Goal: Task Accomplishment & Management: Use online tool/utility

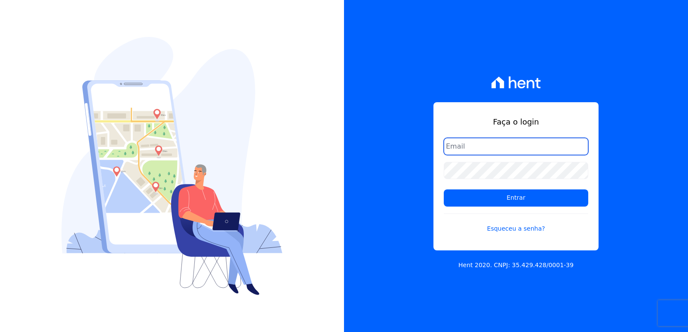
type input "administrativo3@fontanive.com.br"
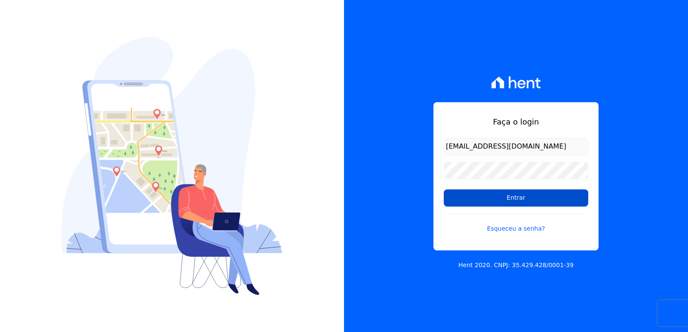
click at [459, 197] on input "Entrar" at bounding box center [516, 198] width 145 height 17
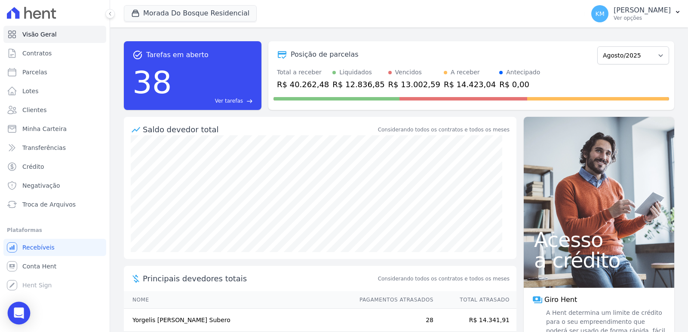
click at [26, 320] on div "Open Intercom Messenger" at bounding box center [19, 313] width 23 height 23
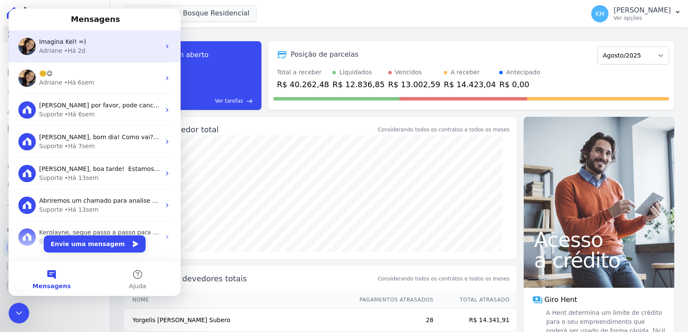
click at [79, 43] on span "Imagina Kel! =)" at bounding box center [62, 41] width 47 height 7
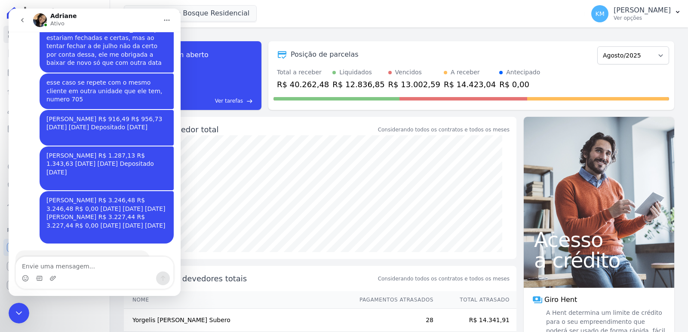
scroll to position [1744, 0]
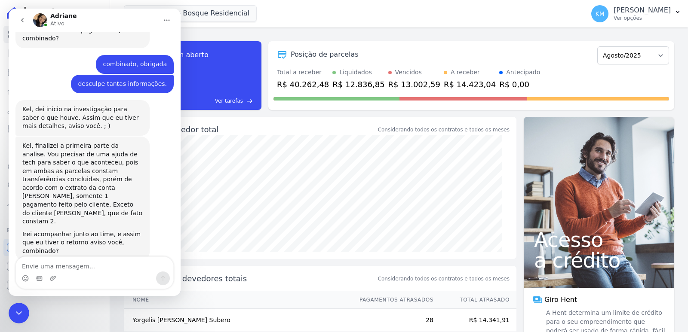
click at [46, 264] on textarea "Envie uma mensagem..." at bounding box center [94, 264] width 157 height 15
type textarea "b"
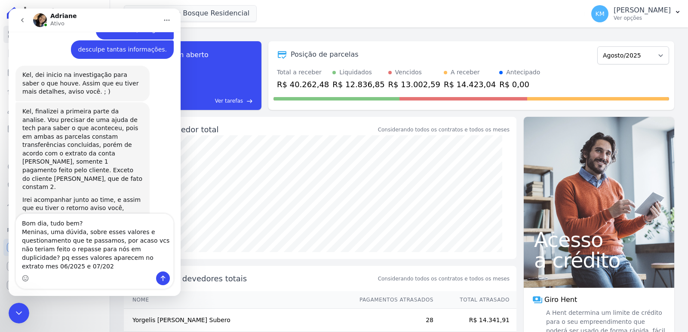
scroll to position [1787, 0]
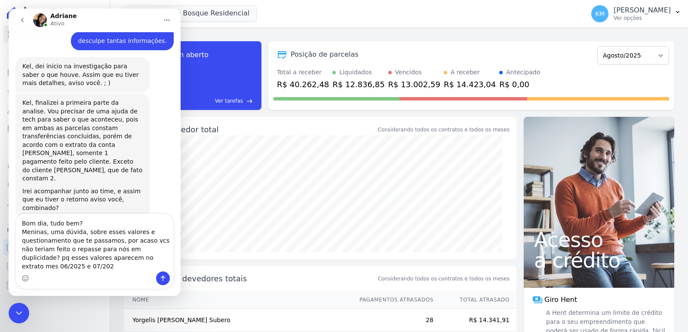
type textarea "Bom dia, tudo bem? Meninas, uma dúvida, sobre esses valores e questionamento qu…"
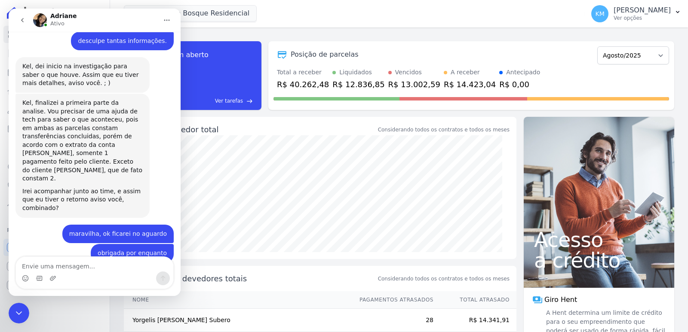
scroll to position [1823, 0]
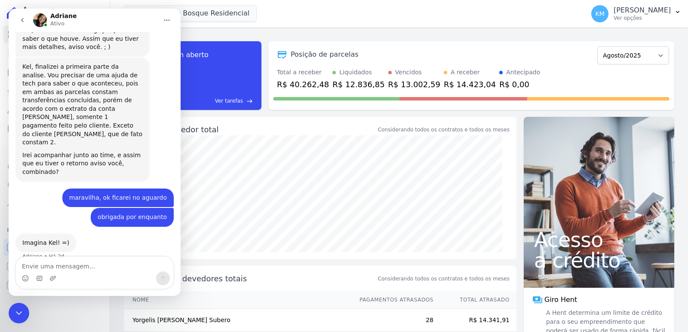
type textarea "?"
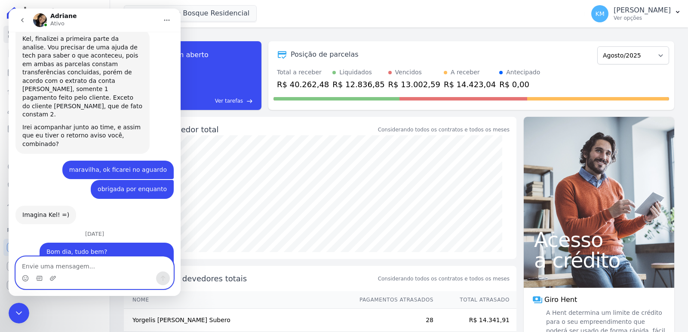
scroll to position [1906, 0]
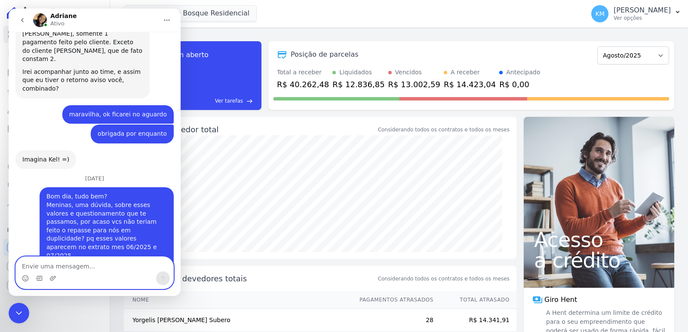
click at [95, 265] on textarea "Envie uma mensagem..." at bounding box center [94, 264] width 157 height 15
click at [98, 268] on textarea "Envie uma mensagem..." at bounding box center [94, 264] width 157 height 15
type textarea "s"
type textarea "sim, em junho e julho"
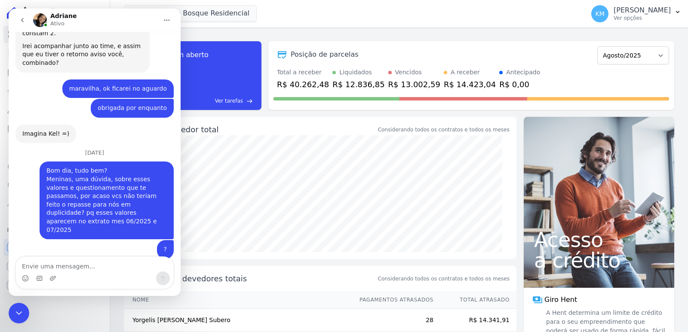
drag, startPoint x: 37, startPoint y: 620, endPoint x: 24, endPoint y: 313, distance: 307.4
click at [25, 312] on div "Encerramento do Messenger da Intercom" at bounding box center [19, 313] width 21 height 21
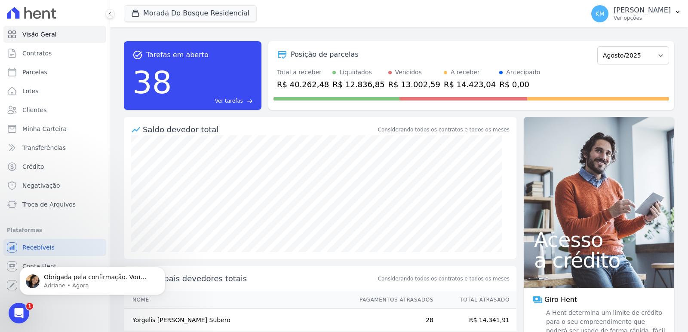
scroll to position [1966, 0]
click at [38, 70] on span "Parcelas" at bounding box center [34, 72] width 25 height 9
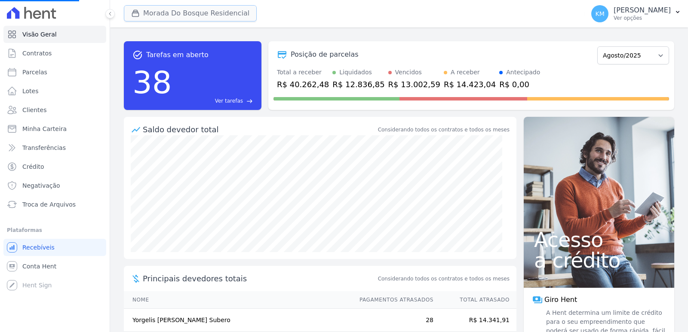
click at [188, 12] on button "Morada Do Bosque Residencial" at bounding box center [190, 13] width 133 height 16
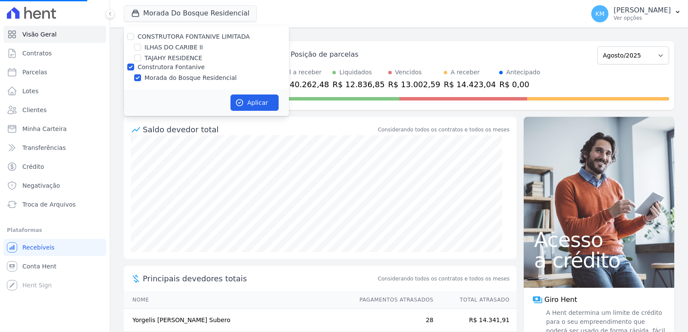
select select
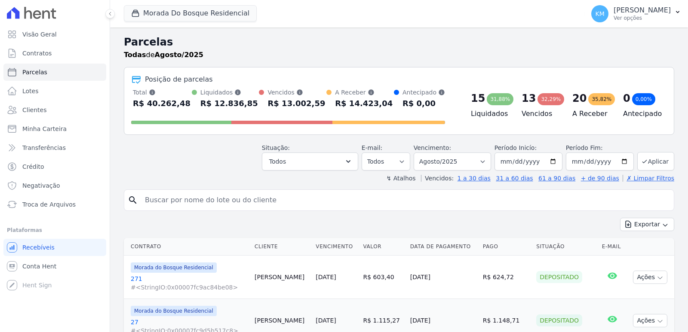
click at [135, 82] on icon at bounding box center [136, 79] width 10 height 10
click at [148, 12] on button "Morada Do Bosque Residencial" at bounding box center [190, 13] width 133 height 16
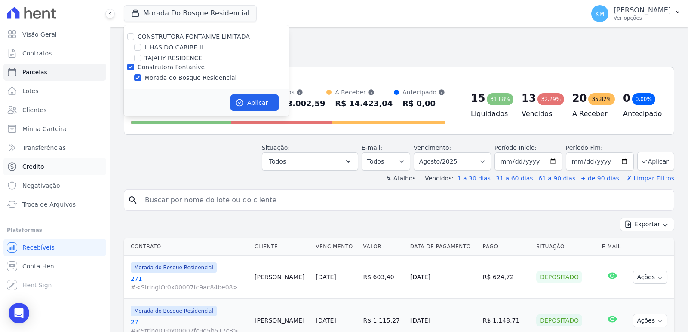
drag, startPoint x: 157, startPoint y: 201, endPoint x: 68, endPoint y: 163, distance: 96.5
click at [156, 201] on input "search" at bounding box center [405, 200] width 531 height 17
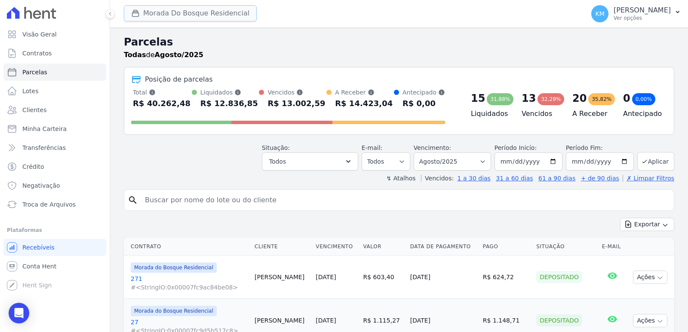
click at [128, 14] on button "Morada Do Bosque Residencial" at bounding box center [190, 13] width 133 height 16
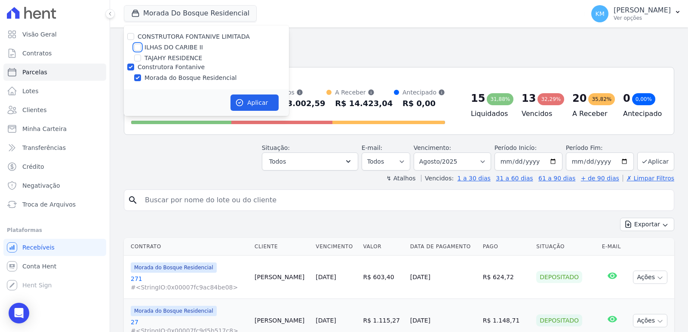
click at [136, 46] on input "ILHAS DO CARIBE II" at bounding box center [137, 47] width 7 height 7
checkbox input "true"
click at [134, 67] on input "Construtora Fontanive" at bounding box center [130, 67] width 7 height 7
checkbox input "false"
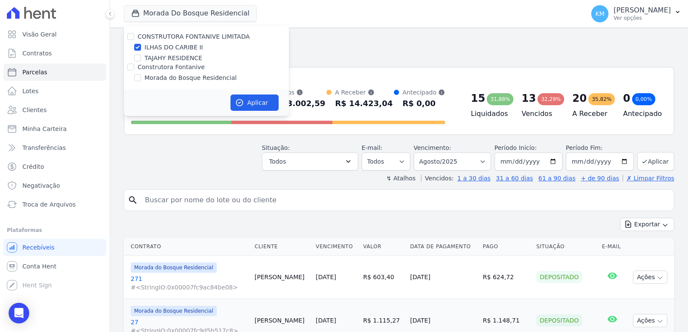
drag, startPoint x: 272, startPoint y: 114, endPoint x: 262, endPoint y: 111, distance: 10.6
click at [269, 113] on div "Aplicar" at bounding box center [206, 102] width 165 height 27
click at [259, 109] on button "Aplicar" at bounding box center [255, 103] width 48 height 16
select select
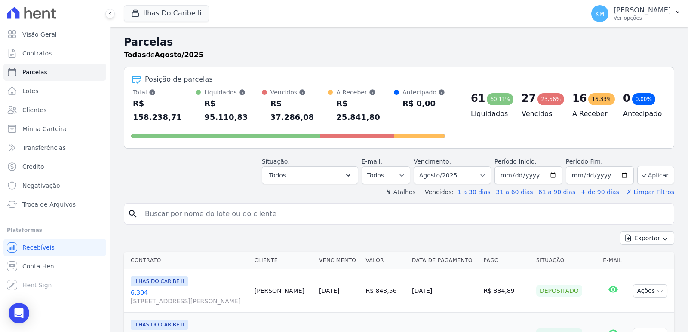
drag, startPoint x: 166, startPoint y: 209, endPoint x: 156, endPoint y: 207, distance: 10.0
click at [163, 207] on input "search" at bounding box center [405, 214] width 531 height 17
click at [156, 207] on input "search" at bounding box center [405, 214] width 531 height 17
paste input "MARCOS ROSA"
type input "MARCOS ROSA"
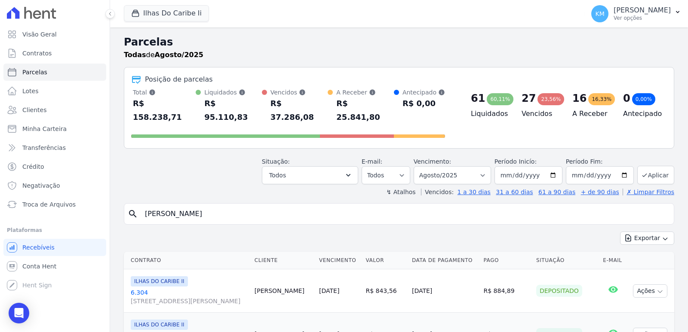
click at [203, 206] on input "MARCOS ROSA" at bounding box center [405, 214] width 531 height 17
select select
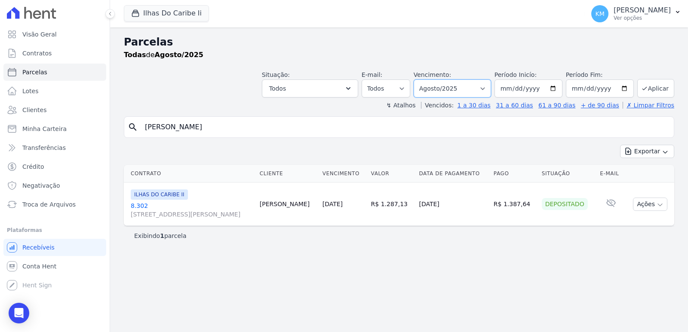
click at [474, 92] on select "Filtrar por período ──────── Todos os meses Agosto/2022 Setembro/2022 Outubro/2…" at bounding box center [452, 89] width 77 height 18
select select "05/2025"
click at [426, 80] on select "Filtrar por período ──────── Todos os meses Agosto/2022 Setembro/2022 Outubro/2…" at bounding box center [452, 89] width 77 height 18
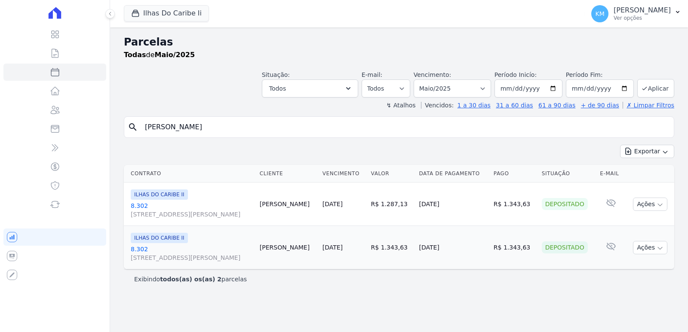
select select
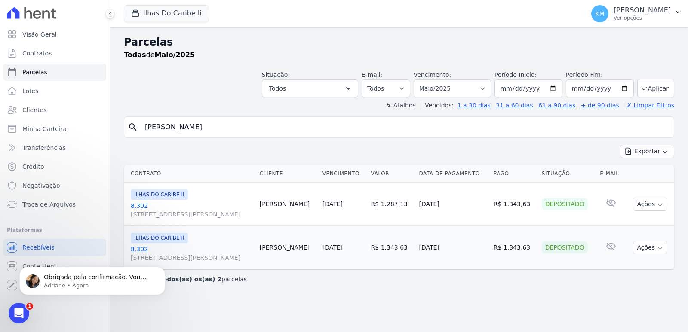
click at [355, 296] on div "Parcelas Todas de Maio/2025 Situação: Agendado Em Aberto Pago Processando Cance…" at bounding box center [399, 180] width 578 height 305
click at [651, 250] on button "Ações" at bounding box center [650, 247] width 34 height 13
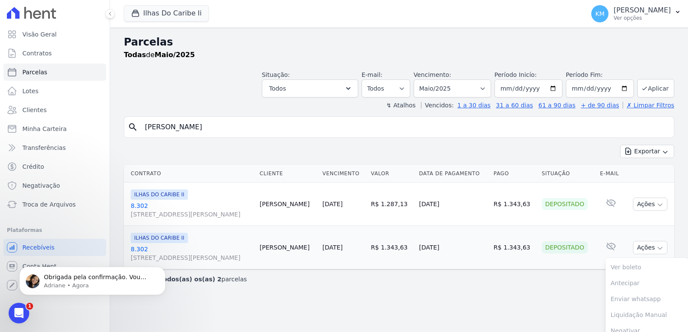
drag, startPoint x: 495, startPoint y: 287, endPoint x: 489, endPoint y: 286, distance: 5.2
click at [489, 286] on div "Exibindo todos(as) os(as) 2 parcelas" at bounding box center [399, 279] width 551 height 19
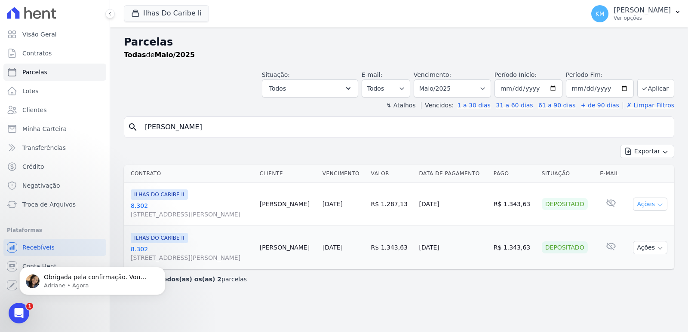
click at [653, 206] on button "Ações" at bounding box center [650, 204] width 34 height 13
click at [625, 227] on link "Ver boleto" at bounding box center [647, 224] width 83 height 16
click at [445, 82] on select "[GEOGRAPHIC_DATA] por período ──────── Todos os meses Agosto/2022 Setembro/2022…" at bounding box center [452, 89] width 77 height 18
select select "06/2025"
click at [426, 80] on select "[GEOGRAPHIC_DATA] por período ──────── Todos os meses Agosto/2022 Setembro/2022…" at bounding box center [452, 89] width 77 height 18
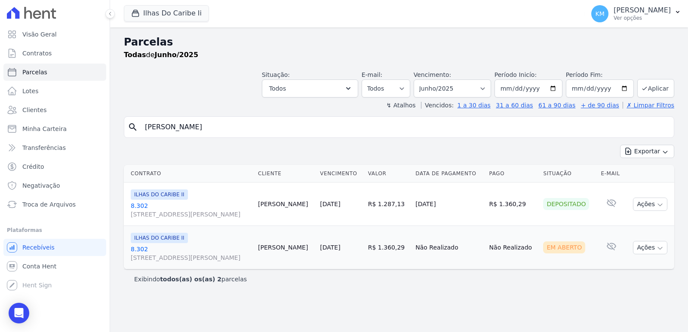
select select
click at [446, 87] on select "Filtrar por período ──────── Todos os meses Agosto/2022 Setembro/2022 Outubro/2…" at bounding box center [452, 89] width 77 height 18
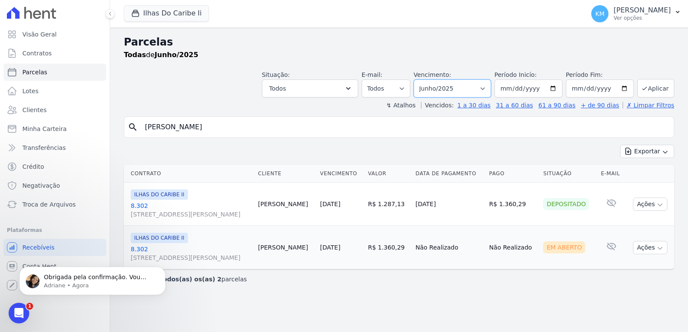
select select "07/2025"
click at [426, 80] on select "Filtrar por período ──────── Todos os meses Agosto/2022 Setembro/2022 Outubro/2…" at bounding box center [452, 89] width 77 height 18
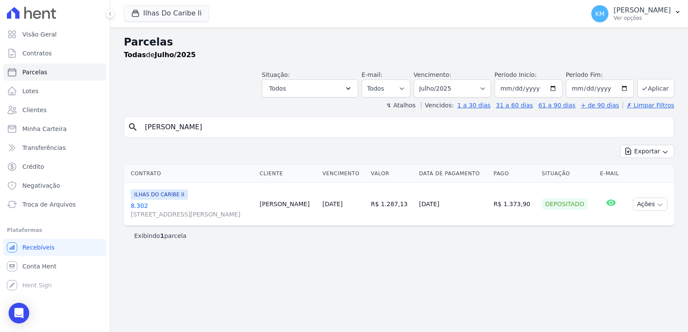
select select
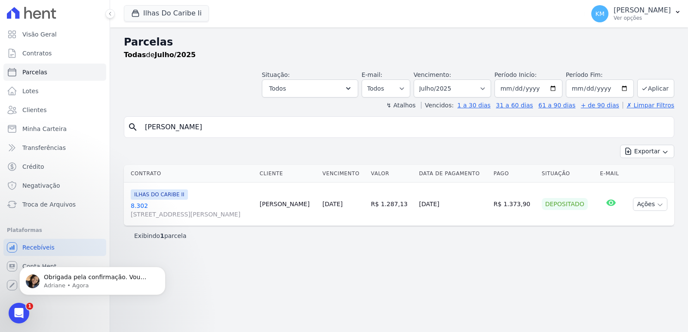
click at [22, 317] on icon "Abertura do Messenger da Intercom" at bounding box center [19, 314] width 14 height 14
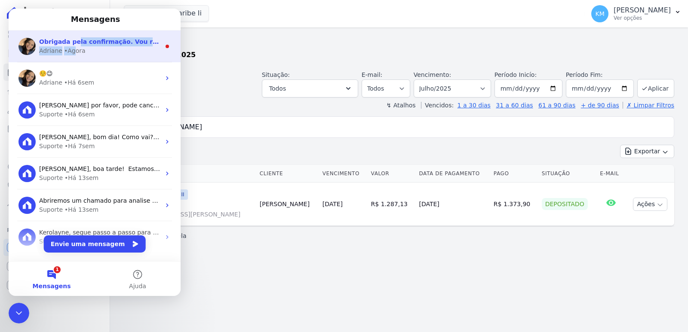
click at [72, 45] on div "Obrigada pela confirmação. Vou reforçar isso p/ time. ; ) [PERSON_NAME] • Agora" at bounding box center [99, 46] width 121 height 18
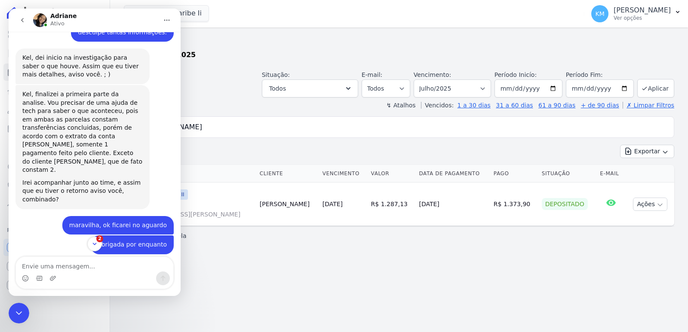
scroll to position [1966, 0]
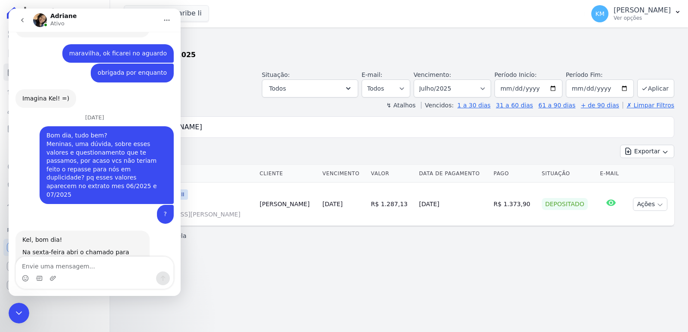
drag, startPoint x: 8, startPoint y: 0, endPoint x: 12, endPoint y: 305, distance: 304.6
click at [12, 304] on div at bounding box center [19, 313] width 21 height 21
click at [18, 314] on icon "Encerramento do Messenger da Intercom" at bounding box center [19, 313] width 6 height 3
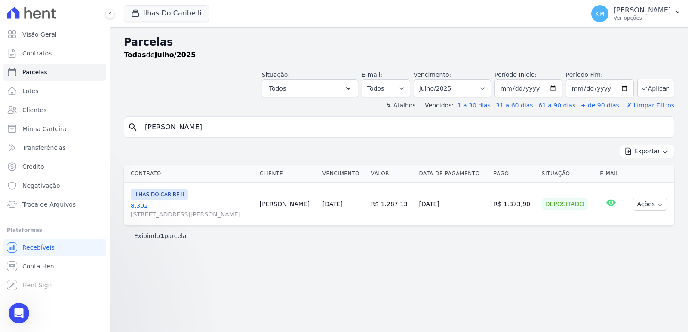
scroll to position [0, 0]
click at [454, 85] on select "[GEOGRAPHIC_DATA] por período ──────── Todos os meses Agosto/2022 Setembro/2022…" at bounding box center [452, 89] width 77 height 18
select select "06/2025"
click at [426, 80] on select "[GEOGRAPHIC_DATA] por período ──────── Todos os meses Agosto/2022 Setembro/2022…" at bounding box center [452, 89] width 77 height 18
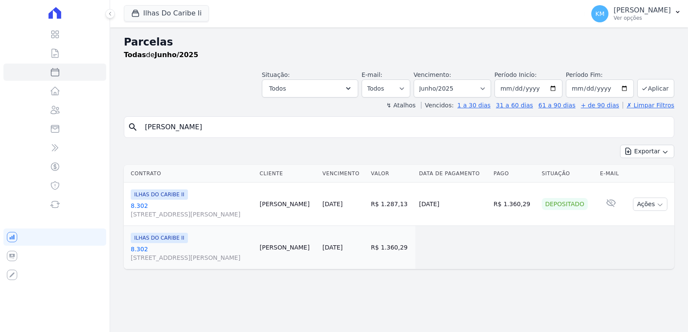
select select
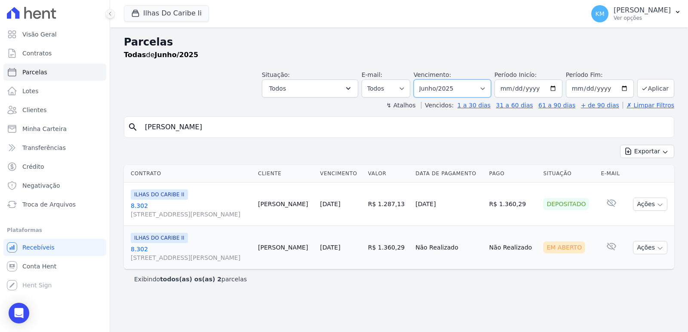
click at [457, 89] on select "[GEOGRAPHIC_DATA] por período ──────── Todos os meses Agosto/2022 Setembro/2022…" at bounding box center [452, 89] width 77 height 18
select select "05/2025"
click at [426, 80] on select "[GEOGRAPHIC_DATA] por período ──────── Todos os meses Agosto/2022 Setembro/2022…" at bounding box center [452, 89] width 77 height 18
select select
click at [645, 211] on td "Ações Ver boleto Antecipar Antecipação não disponível Enviar whatsapp Não é pos…" at bounding box center [649, 204] width 49 height 43
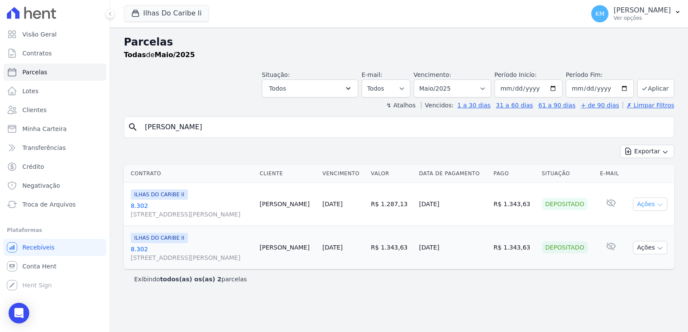
click at [646, 209] on button "Ações" at bounding box center [650, 204] width 34 height 13
drag, startPoint x: 587, startPoint y: 309, endPoint x: 640, endPoint y: 275, distance: 62.9
click at [588, 307] on div "Parcelas Todas de Maio/2025 Situação: Agendado Em Aberto Pago Processando Cance…" at bounding box center [399, 180] width 578 height 305
click at [656, 252] on button "Ações" at bounding box center [650, 247] width 34 height 13
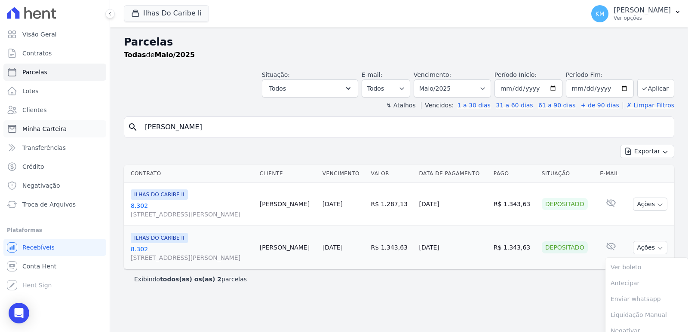
drag, startPoint x: 171, startPoint y: 130, endPoint x: 85, endPoint y: 130, distance: 86.0
click at [85, 130] on div "Visão Geral Contratos Parcelas Lotes Clientes Minha Carteira Transferências Cré…" at bounding box center [344, 166] width 688 height 332
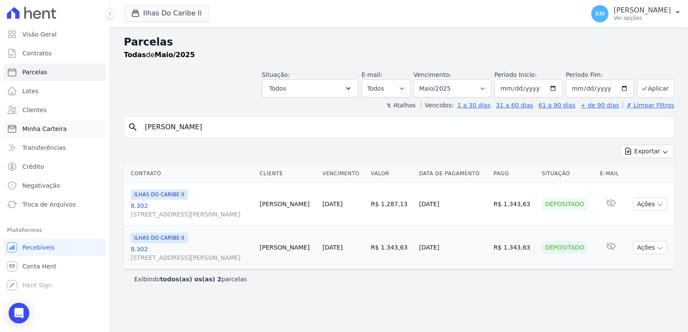
type input "[PERSON_NAME]"
select select
click at [443, 86] on select "[GEOGRAPHIC_DATA] por período ──────── Todos os meses Agosto/2022 Setembro/2022…" at bounding box center [452, 89] width 77 height 18
select select "06/2025"
click at [426, 80] on select "[GEOGRAPHIC_DATA] por período ──────── Todos os meses Agosto/2022 Setembro/2022…" at bounding box center [452, 89] width 77 height 18
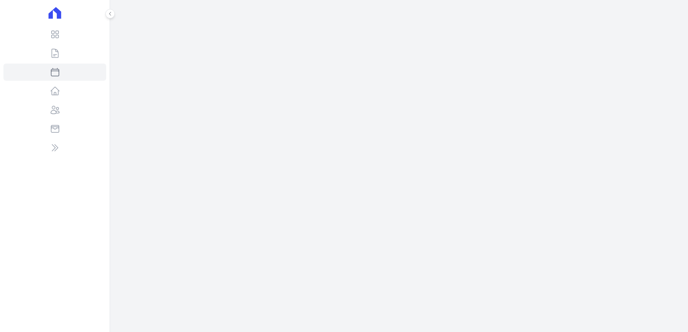
select select
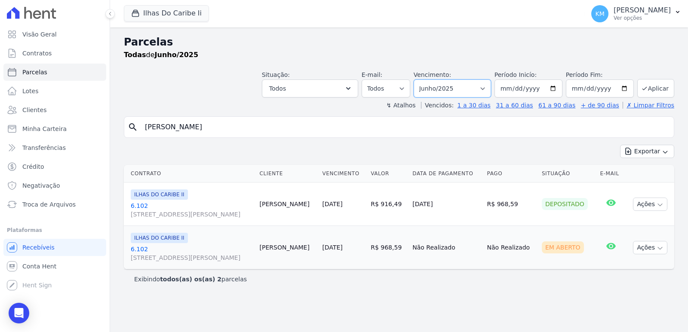
click at [447, 86] on select "[GEOGRAPHIC_DATA] por período ──────── Todos os meses Agosto/2022 Setembro/2022…" at bounding box center [452, 89] width 77 height 18
click at [520, 148] on div "Exportar Exportar PDF Exportar CSV" at bounding box center [399, 155] width 551 height 20
click at [19, 312] on icon "Open Intercom Messenger" at bounding box center [19, 313] width 10 height 11
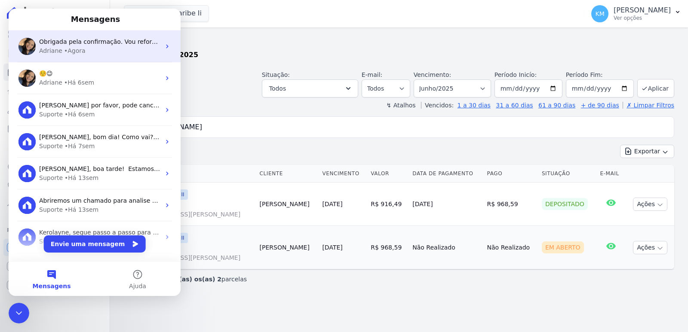
click at [71, 43] on span "Obrigada pela confirmação. Vou reforçar isso p/ time. ; )" at bounding box center [123, 41] width 169 height 7
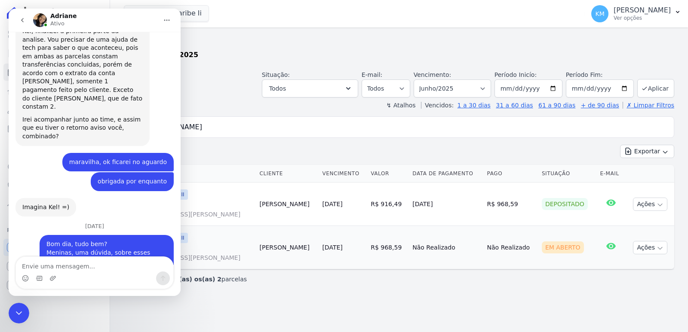
scroll to position [1966, 0]
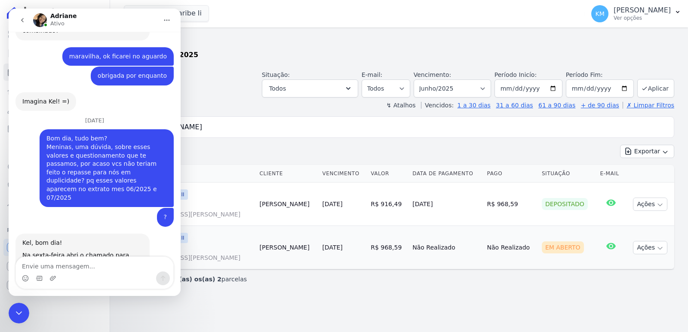
click at [77, 269] on textarea "Envie uma mensagem..." at bounding box center [94, 264] width 157 height 15
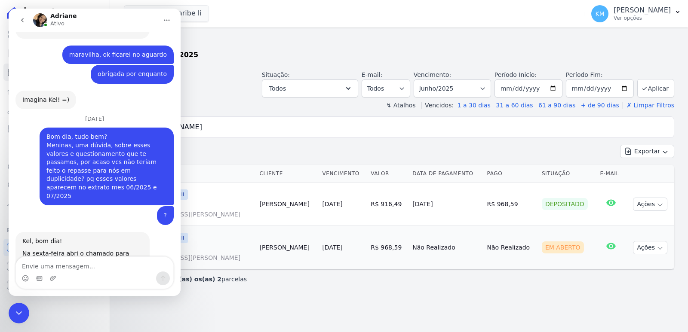
click at [77, 269] on textarea "Envie uma mensagem..." at bounding box center [94, 264] width 157 height 15
type textarea "detectamos a falha"
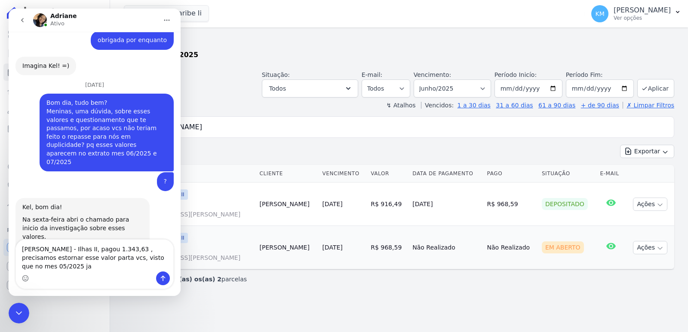
scroll to position [2009, 0]
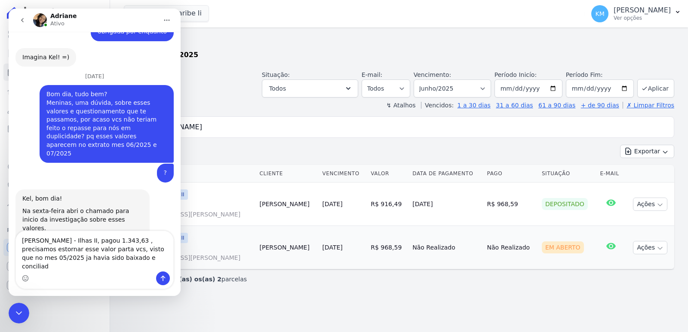
type textarea "Marcos Rosa - Ilhas II, pagou 1.343,63 , precisamos estornar esse valor parta v…"
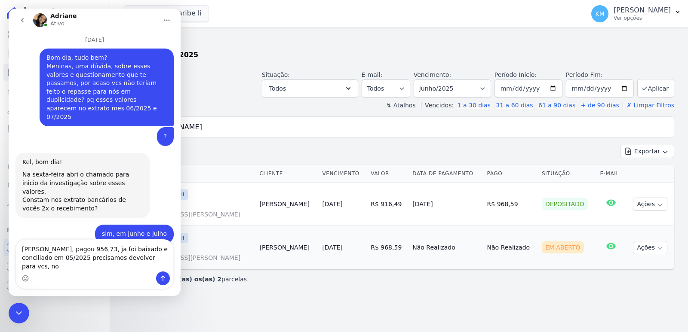
scroll to position [2054, 0]
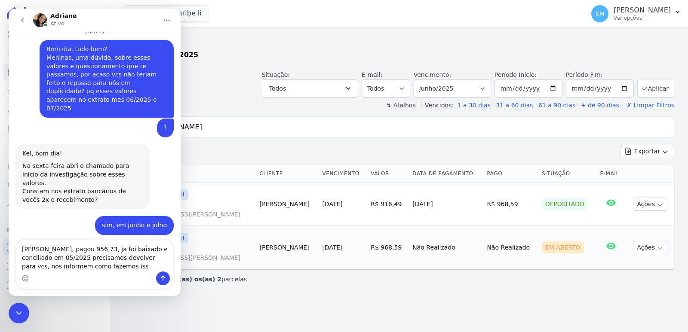
type textarea "Eduardo Ricardo - Ilhas II, pagou 956,73, ja foi baixado e conciliado em 05/202…"
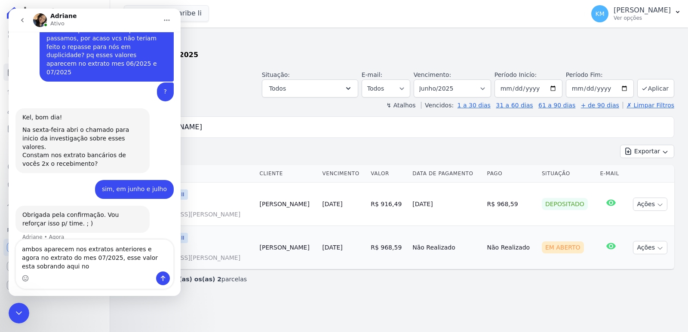
scroll to position [2099, 0]
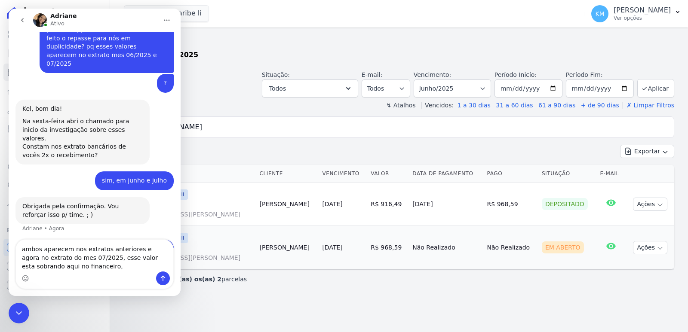
type textarea "ambos aparecem nos extratos anteriores e agora no extrato do mes 07/2025, esse …"
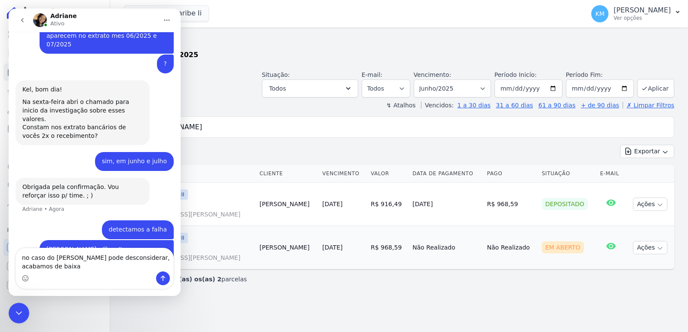
scroll to position [2127, 0]
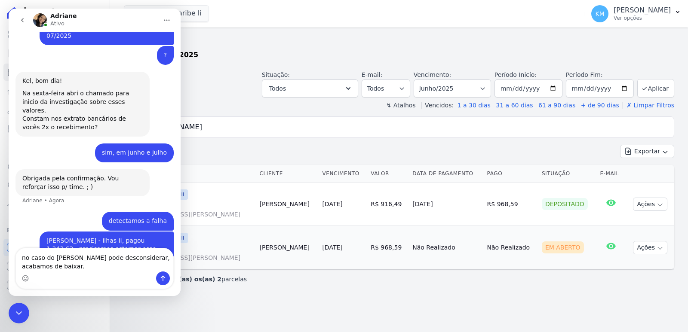
type textarea "no caso do Walter pode desconsiderar, acabamos de baixar."
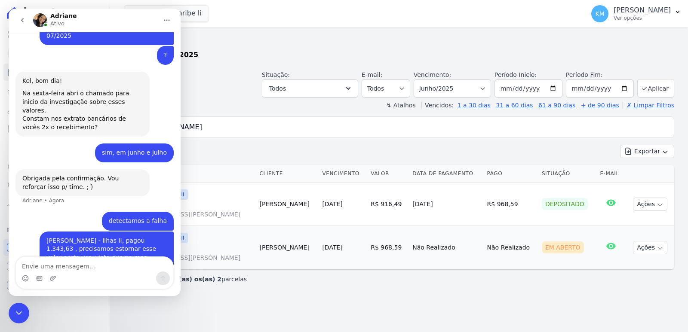
scroll to position [2146, 0]
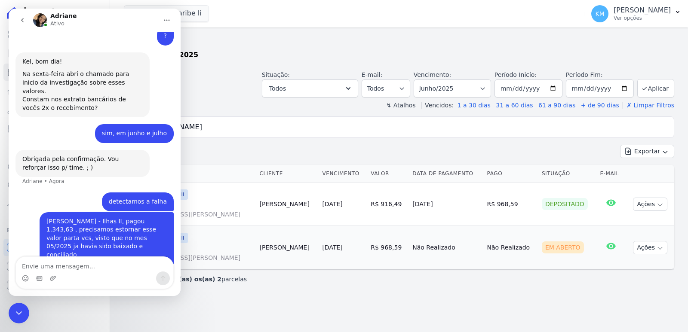
click at [17, 310] on icon "Encerramento do Messenger da Intercom" at bounding box center [19, 313] width 10 height 10
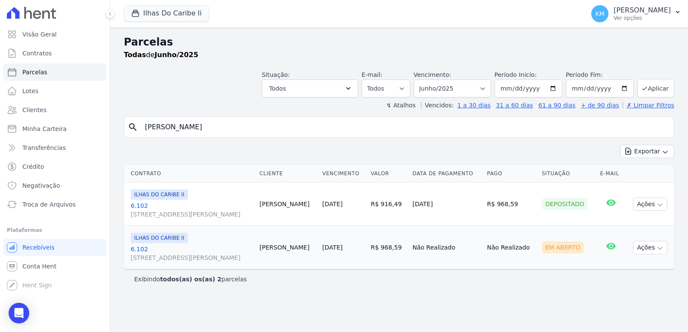
select select
